Goal: Task Accomplishment & Management: Manage account settings

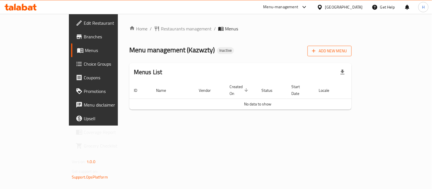
click at [347, 49] on span "Add New Menu" at bounding box center [329, 51] width 35 height 7
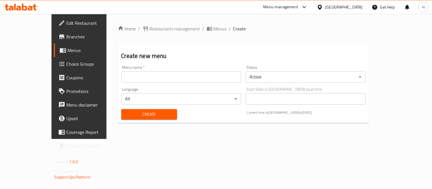
click at [168, 72] on input "text" at bounding box center [181, 76] width 120 height 11
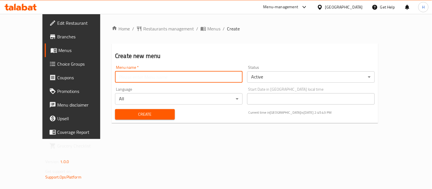
type input "E"
type input "Menu"
click at [138, 115] on span "Create" at bounding box center [144, 114] width 51 height 7
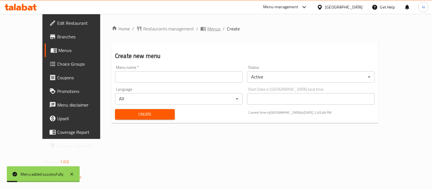
click at [207, 29] on span "Menus" at bounding box center [213, 28] width 13 height 7
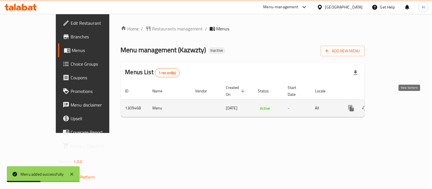
click at [395, 105] on icon "enhanced table" at bounding box center [392, 108] width 7 height 7
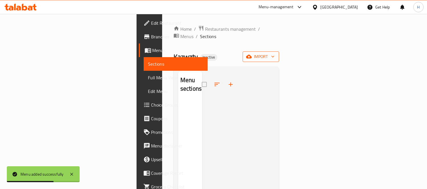
click at [274, 53] on span "import" at bounding box center [260, 56] width 27 height 7
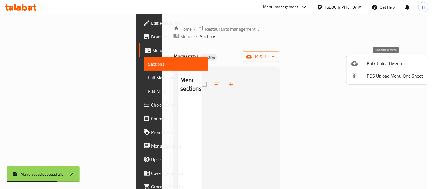
click at [360, 65] on div at bounding box center [359, 63] width 16 height 7
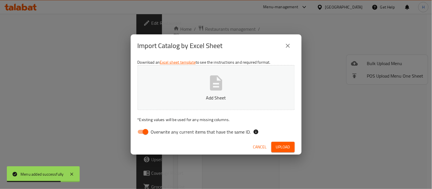
click at [161, 129] on span "Overwrite any current items that have the same ID." at bounding box center [201, 132] width 100 height 7
click at [161, 129] on input "Overwrite any current items that have the same ID." at bounding box center [145, 132] width 32 height 11
checkbox input "false"
click at [289, 146] on span "Upload" at bounding box center [283, 147] width 14 height 7
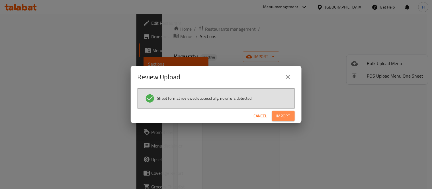
click at [284, 114] on span "Import" at bounding box center [283, 116] width 14 height 7
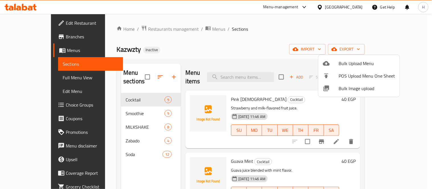
click at [237, 50] on div at bounding box center [216, 94] width 432 height 189
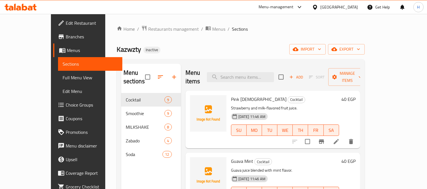
click at [58, 72] on link "Full Menu View" at bounding box center [90, 78] width 64 height 14
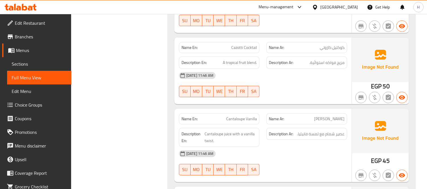
scroll to position [474, 0]
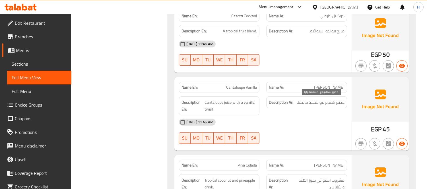
click at [331, 103] on span "عصير شمام مع لمسة فانيليا." at bounding box center [321, 102] width 48 height 7
copy span "شمام"
click at [213, 103] on span "Cantaloupe juice with a vanilla twist." at bounding box center [231, 106] width 52 height 14
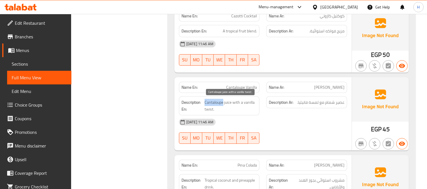
copy span "Cantaloupe"
click at [264, 118] on div "[DATE] 11:46 AM" at bounding box center [263, 122] width 175 height 14
click at [243, 86] on span "Cantaloupe Vanilla" at bounding box center [241, 87] width 31 height 6
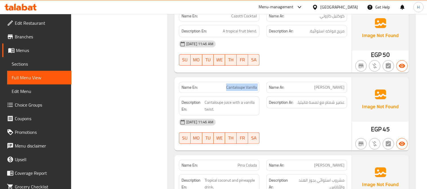
copy span "Cantaloupe Vanilla"
click at [262, 93] on div "Description En: Cantaloupe juice with a vanilla twist." at bounding box center [220, 106] width 88 height 26
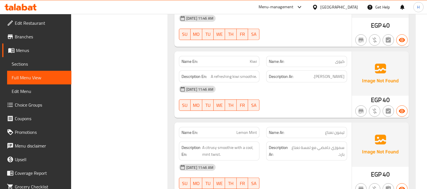
scroll to position [916, 0]
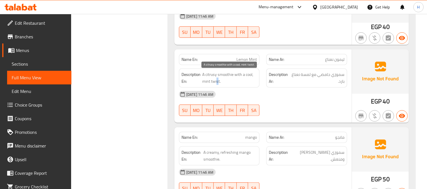
click at [217, 82] on span "A citrusy smoothie with a cool, mint twist." at bounding box center [229, 78] width 55 height 14
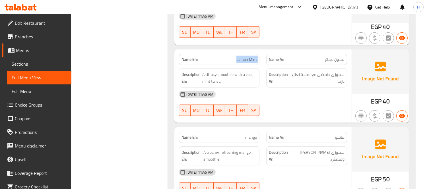
copy span "Lemon Mint"
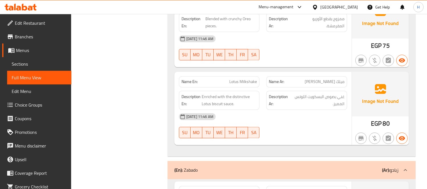
scroll to position [1991, 0]
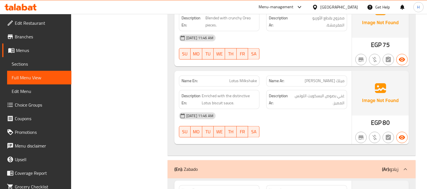
copy span "Lotus Milkshake"
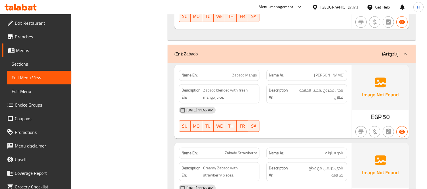
scroll to position [2117, 0]
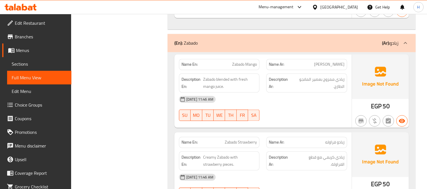
copy span "Zabado Mango"
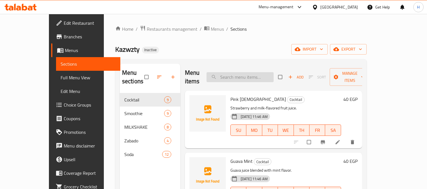
click at [263, 72] on input "search" at bounding box center [240, 77] width 67 height 10
paste input "Cantaloupe Vanilla"
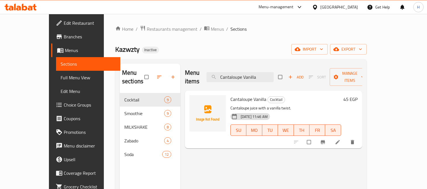
type input "Cantaloupe Vanilla"
click at [342, 139] on link at bounding box center [338, 142] width 7 height 6
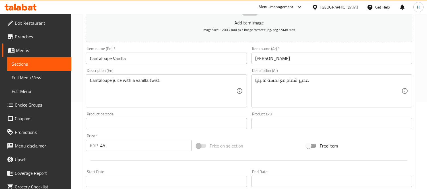
scroll to position [95, 0]
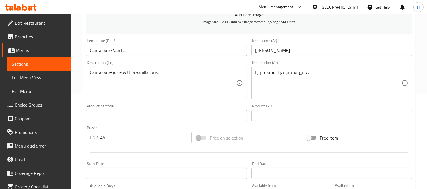
click at [153, 72] on textarea "Cantaloupe juice with a vanilla twist." at bounding box center [163, 83] width 146 height 27
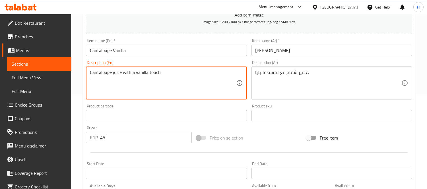
click at [163, 50] on input "Cantaloupe Vanilla" at bounding box center [166, 50] width 161 height 11
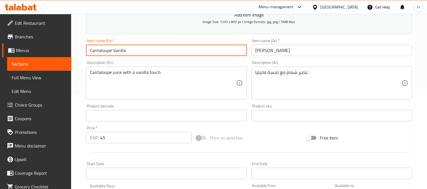
click at [87, 85] on div "Cantaloupe juice with a vanilla touch . Description (En)" at bounding box center [166, 83] width 161 height 33
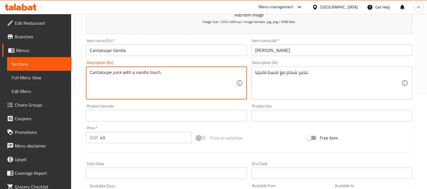
type textarea "Cantaloupe juice with a vanilla touch."
click at [159, 50] on input "Cantaloupe Vanilla" at bounding box center [166, 50] width 161 height 11
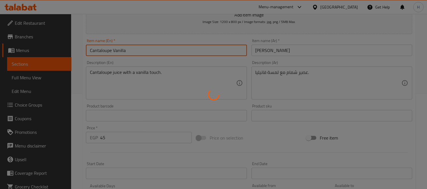
scroll to position [0, 0]
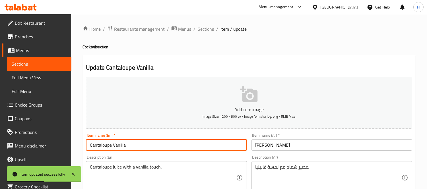
drag, startPoint x: 204, startPoint y: 26, endPoint x: 228, endPoint y: 33, distance: 24.6
click at [204, 26] on span "Sections" at bounding box center [206, 29] width 16 height 7
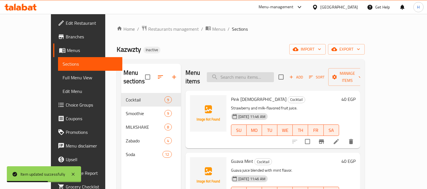
click at [252, 72] on input "search" at bounding box center [240, 77] width 67 height 10
paste input "Lemon Mint"
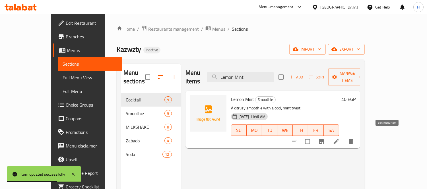
type input "Lemon Mint"
click at [340, 138] on icon at bounding box center [336, 141] width 7 height 7
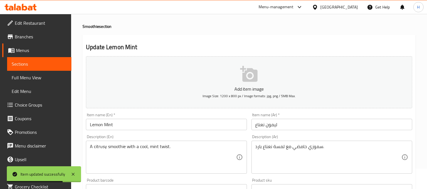
scroll to position [32, 0]
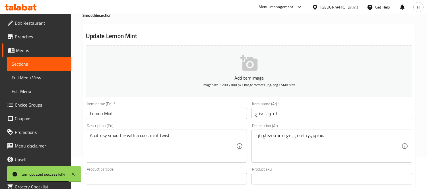
click at [163, 135] on textarea "A citrusy smoothie with a cool, mint twist." at bounding box center [163, 146] width 146 height 27
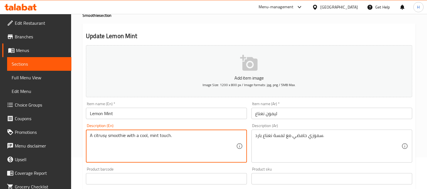
click at [158, 115] on input "Lemon Mint" at bounding box center [166, 113] width 161 height 11
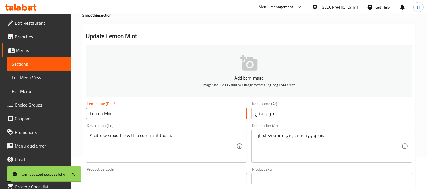
scroll to position [63, 0]
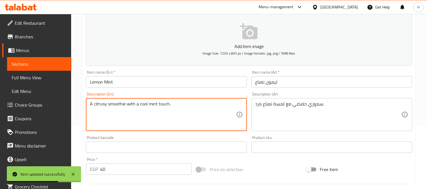
type textarea "A citrusy smoothie with a cool mint touch."
click at [177, 94] on div "Description (En) A citrusy smoothie with a cool mint touch. Description (En)" at bounding box center [166, 111] width 161 height 39
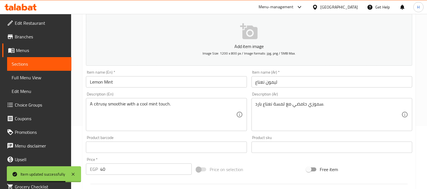
click at [176, 84] on input "Lemon Mint" at bounding box center [166, 81] width 161 height 11
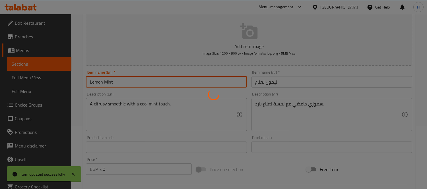
scroll to position [0, 0]
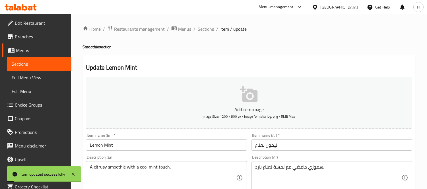
click at [207, 28] on span "Sections" at bounding box center [206, 29] width 16 height 7
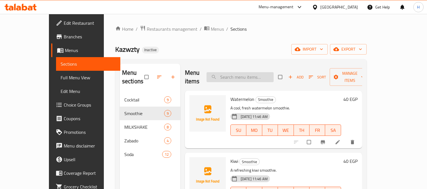
click at [246, 75] on input "search" at bounding box center [240, 77] width 67 height 10
paste input "Lotus Milkshake"
type input "Lotus Milkshake"
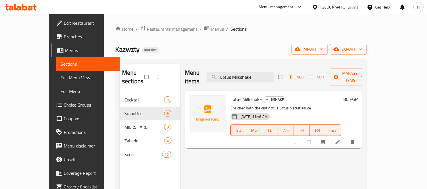
click at [346, 138] on li at bounding box center [338, 142] width 16 height 9
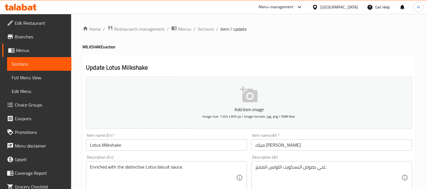
click at [294, 168] on textarea "غني بصوص البسكويت اللوتس المميز." at bounding box center [328, 177] width 146 height 27
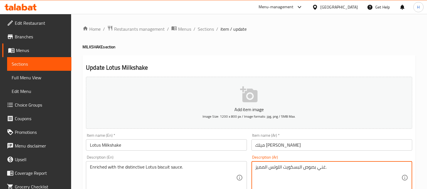
click at [294, 168] on textarea "غني بصوص البسكويت اللوتس المميز." at bounding box center [328, 177] width 146 height 27
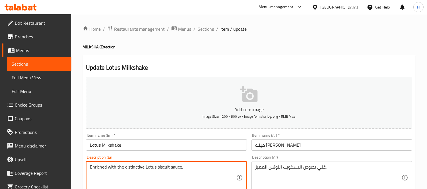
paste textarea "Rich in"
type textarea "Rich in the distinctive Lotus biscuit sauce."
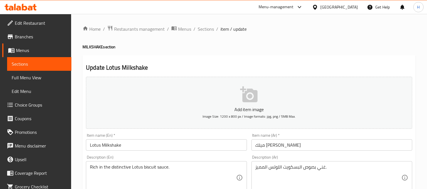
click at [155, 151] on div "Item name (En)   * Lotus Milkshake Item name (En) *" at bounding box center [166, 142] width 165 height 22
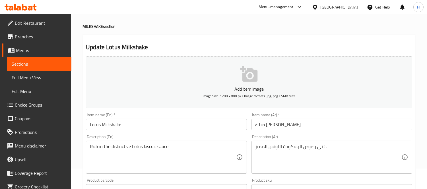
scroll to position [32, 0]
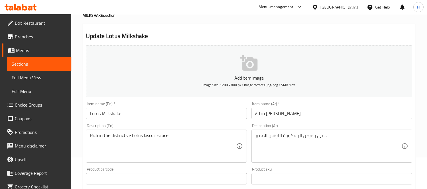
click at [135, 113] on input "Lotus Milkshake" at bounding box center [166, 113] width 161 height 11
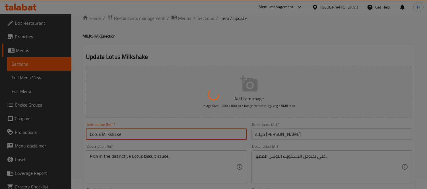
scroll to position [0, 0]
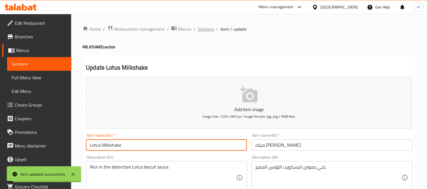
click at [207, 29] on span "Sections" at bounding box center [206, 29] width 16 height 7
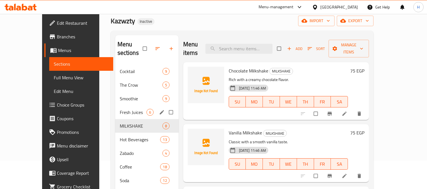
scroll to position [63, 0]
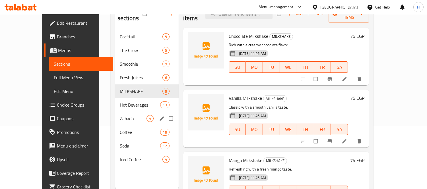
click at [120, 115] on span "Zabado" at bounding box center [133, 118] width 27 height 7
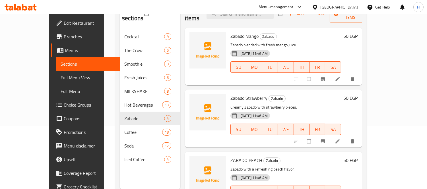
scroll to position [32, 0]
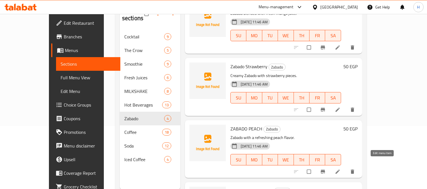
click at [340, 170] on icon at bounding box center [337, 172] width 4 height 4
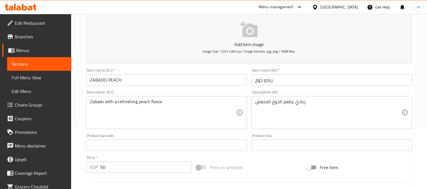
scroll to position [63, 0]
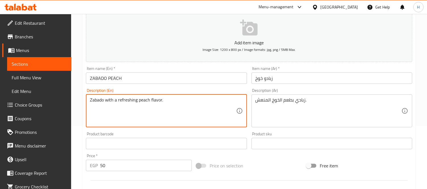
click at [97, 100] on textarea "Zabado with a refreshing peach flavor." at bounding box center [163, 110] width 146 height 27
click at [98, 101] on textarea "Yougurt with a refreshing peach flavor." at bounding box center [163, 110] width 146 height 27
type textarea "Yogurt with a refreshing peach flavor."
click at [137, 75] on input "ZABADO PEACH" at bounding box center [166, 78] width 161 height 11
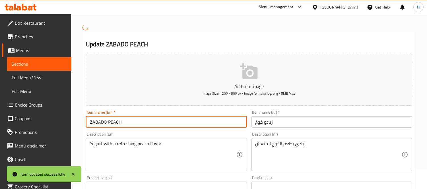
scroll to position [0, 0]
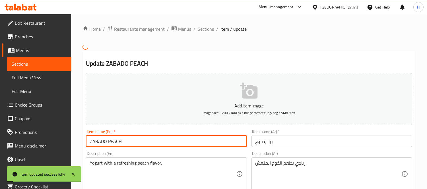
click at [206, 29] on span "Sections" at bounding box center [206, 29] width 16 height 7
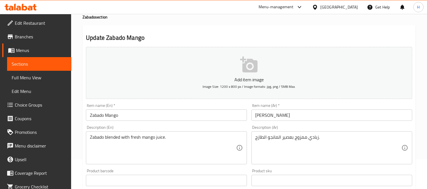
scroll to position [32, 0]
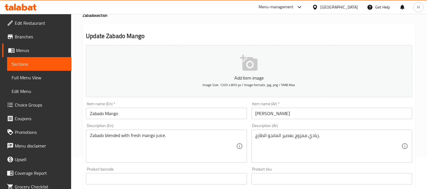
click at [96, 135] on textarea "Zabado blended with fresh mango juice." at bounding box center [163, 146] width 146 height 27
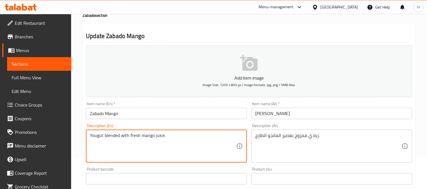
click at [97, 136] on textarea "Yougut blended with fresh mango juice." at bounding box center [163, 146] width 146 height 27
click at [97, 137] on textarea "You gut blended with fresh mango juice." at bounding box center [163, 146] width 146 height 27
click at [96, 135] on textarea "Yougut blended with fresh mango juice." at bounding box center [163, 146] width 146 height 27
click at [110, 148] on textarea "Yougut blended with fresh mango juice." at bounding box center [163, 146] width 146 height 27
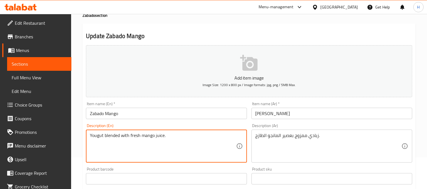
click at [98, 137] on textarea "Yougut blended with fresh mango juice." at bounding box center [163, 146] width 146 height 27
paste textarea "gurt"
type textarea "Yogurt blended with fresh mango juice."
click at [149, 124] on div "Description (En) Yogurt blended with fresh mango juice. Description (En)" at bounding box center [166, 143] width 161 height 39
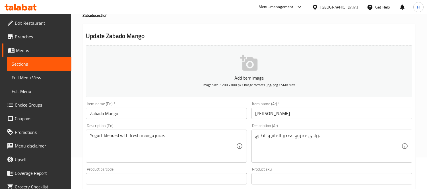
click at [151, 106] on div "Item name (En)   * Zabado Mango Item name (En) *" at bounding box center [166, 110] width 161 height 17
click at [148, 114] on input "Zabado Mango" at bounding box center [166, 113] width 161 height 11
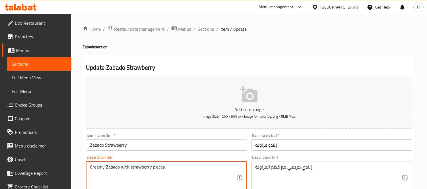
click at [113, 169] on textarea "Creamy Zabado with strawberry pieces." at bounding box center [163, 177] width 146 height 27
paste textarea "Yogurt"
type textarea "Creamy Yogurt with strawberry pieces."
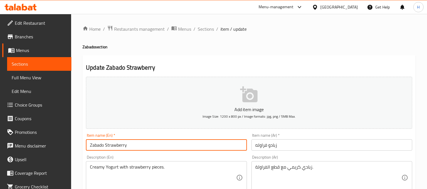
click at [154, 145] on input "Zabado Strawberry" at bounding box center [166, 144] width 161 height 11
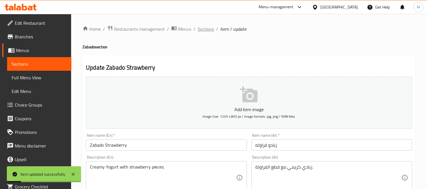
click at [206, 28] on span "Sections" at bounding box center [206, 29] width 16 height 7
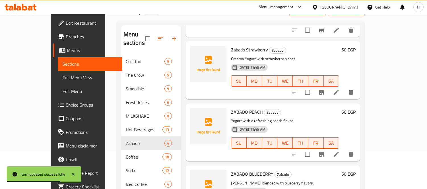
scroll to position [80, 0]
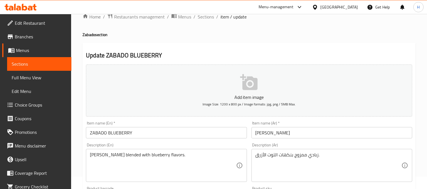
scroll to position [32, 0]
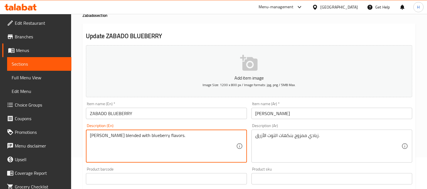
click at [97, 137] on textarea "Zabado blended with blueberry flavors." at bounding box center [163, 146] width 146 height 27
paste textarea "Yogurt"
type textarea "Yogurt blended with blueberry flavors."
click at [150, 123] on div "Description (En) Yogurt blended with blueberry flavors. Description (En)" at bounding box center [166, 143] width 165 height 44
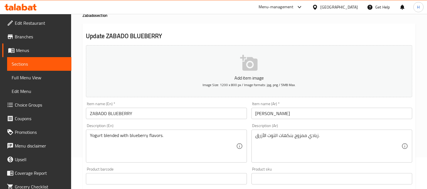
click at [156, 114] on input "ZABADO BLUEBERRY" at bounding box center [166, 113] width 161 height 11
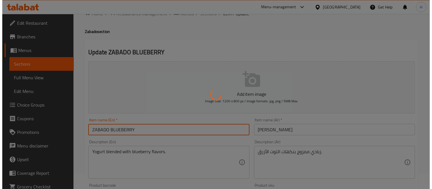
scroll to position [0, 0]
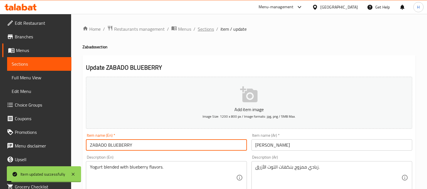
click at [203, 29] on span "Sections" at bounding box center [206, 29] width 16 height 7
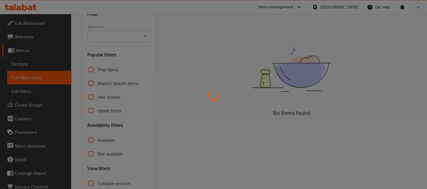
scroll to position [95, 0]
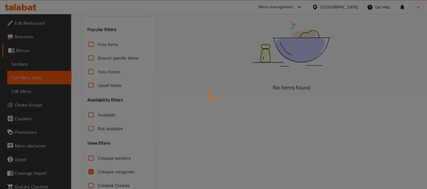
click at [290, 108] on div at bounding box center [213, 94] width 427 height 189
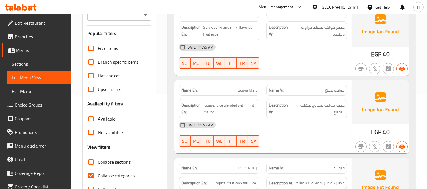
scroll to position [4035, 0]
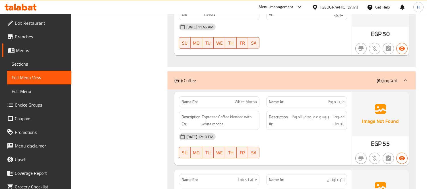
scroll to position [4382, 0]
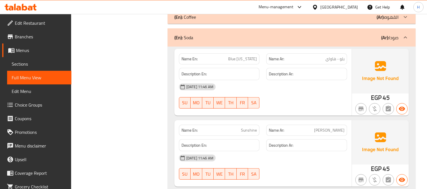
scroll to position [4414, 0]
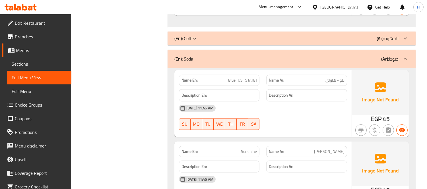
copy span "Blue [US_STATE]"
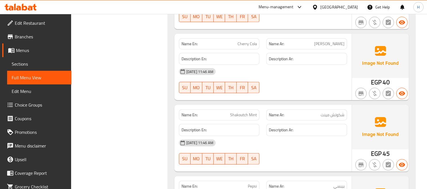
scroll to position [4604, 0]
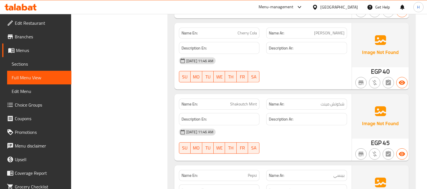
copy span "شكوتش"
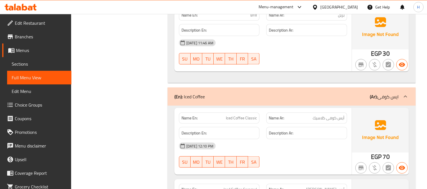
scroll to position [5299, 0]
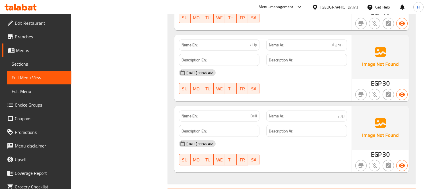
scroll to position [5152, 0]
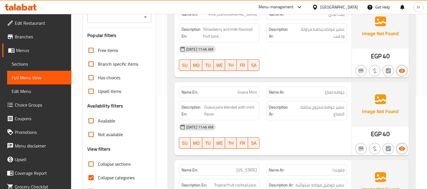
scroll to position [158, 0]
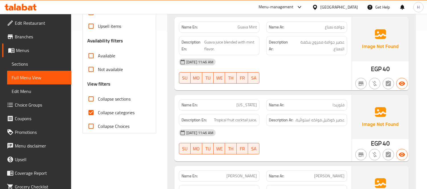
click at [93, 98] on input "Collapse sections" at bounding box center [91, 99] width 14 height 14
checkbox input "true"
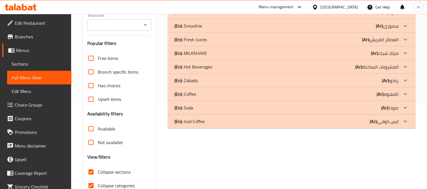
scroll to position [50, 0]
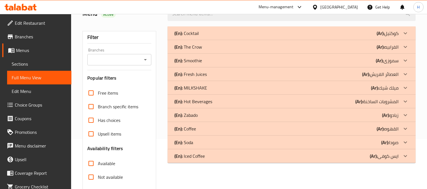
click at [212, 37] on div "(En): Soda (Ar): صودا" at bounding box center [286, 33] width 224 height 7
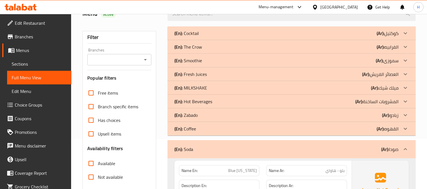
click at [205, 37] on div "(En): [PERSON_NAME] (Ar): زبادو" at bounding box center [286, 33] width 224 height 7
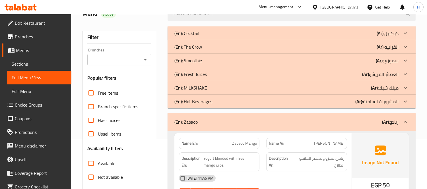
click at [211, 37] on div "(En): MILKSHAKE (Ar): ميلك شيك" at bounding box center [286, 33] width 224 height 7
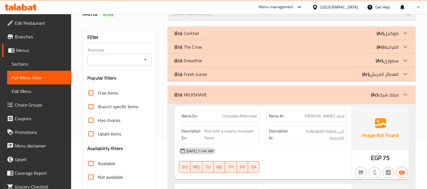
click at [199, 37] on p "(En): Fresh Juices" at bounding box center [186, 33] width 24 height 7
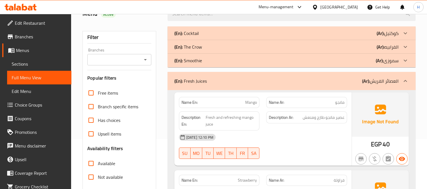
click at [199, 37] on p "(En): Smoothie" at bounding box center [186, 33] width 24 height 7
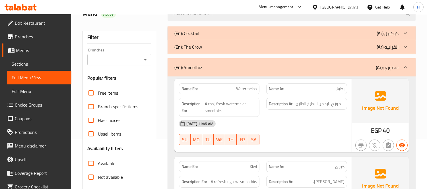
click at [214, 28] on div "(En): Cocktail (Ar): كوكتيل" at bounding box center [292, 33] width 248 height 14
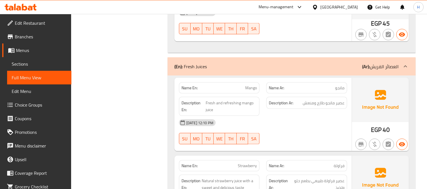
scroll to position [1472, 0]
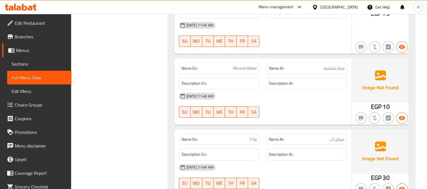
scroll to position [3259, 0]
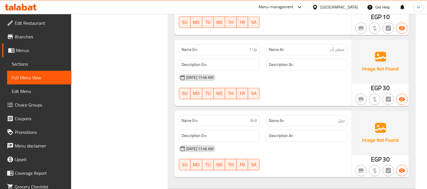
click at [309, 98] on div "[DATE] 11:46 AM SU MO TU WE TH FR SA" at bounding box center [263, 87] width 175 height 32
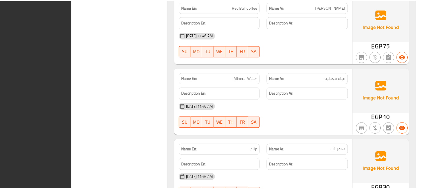
scroll to position [3292, 0]
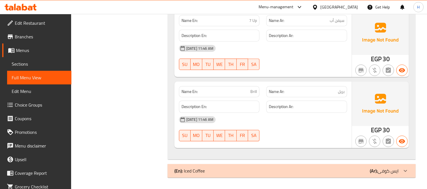
click at [12, 8] on icon at bounding box center [11, 8] width 5 height 5
